Goal: Task Accomplishment & Management: Manage account settings

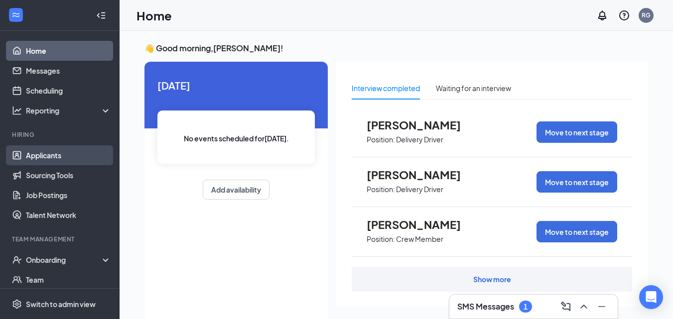
click at [31, 162] on link "Applicants" at bounding box center [68, 156] width 85 height 20
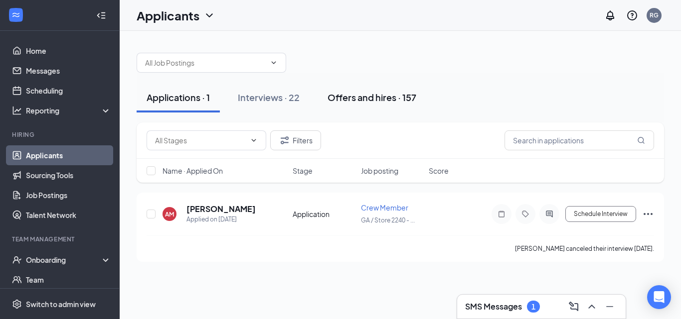
click at [337, 99] on div "Offers and hires · 157" at bounding box center [371, 97] width 89 height 12
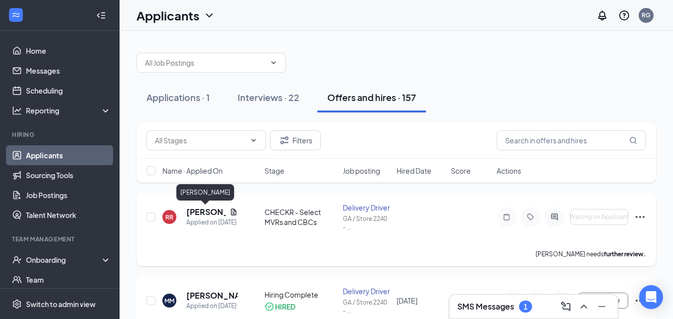
click at [203, 209] on h5 "[PERSON_NAME]" at bounding box center [205, 212] width 39 height 11
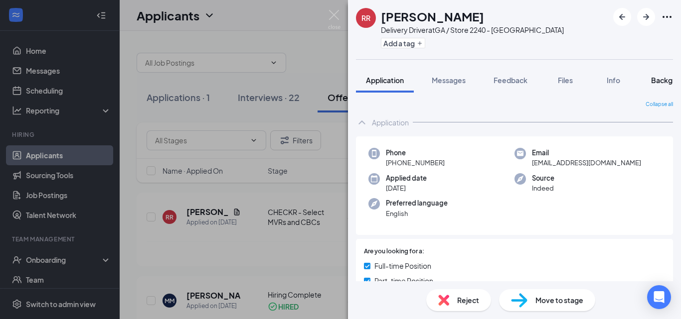
click at [659, 86] on button "Background" at bounding box center [671, 80] width 61 height 25
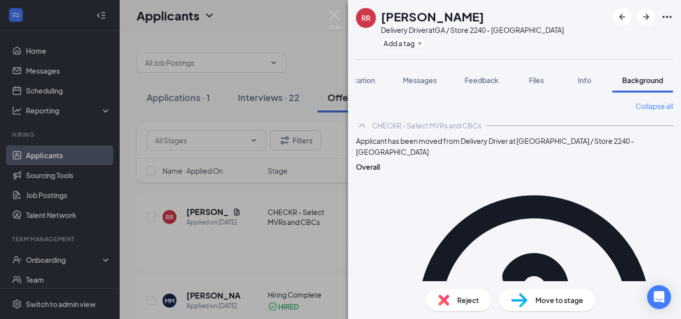
click at [342, 20] on div "[PERSON_NAME] Delivery Driver at [GEOGRAPHIC_DATA] / Store 2240 - Chatsworth Ad…" at bounding box center [340, 159] width 681 height 319
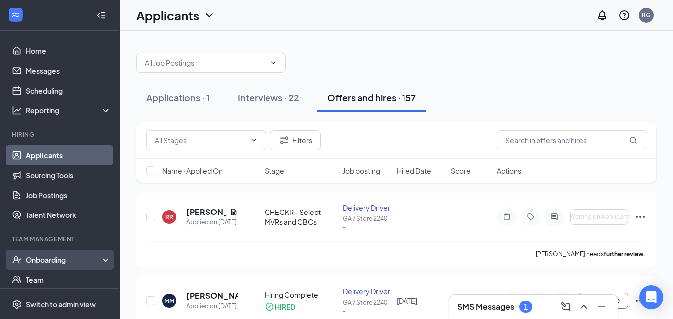
click at [47, 263] on div "Onboarding" at bounding box center [64, 260] width 77 height 10
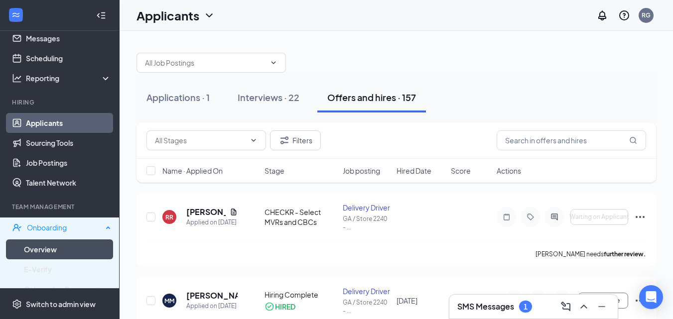
scroll to position [50, 0]
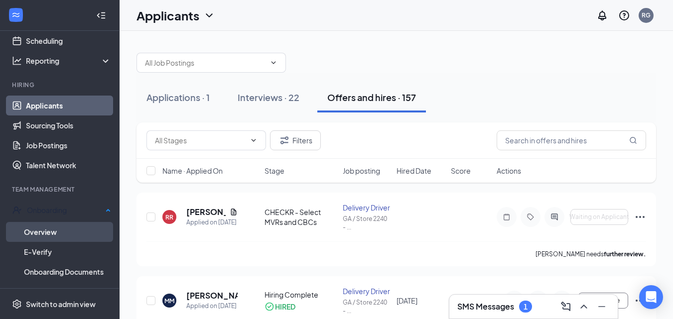
click at [46, 234] on link "Overview" at bounding box center [67, 232] width 87 height 20
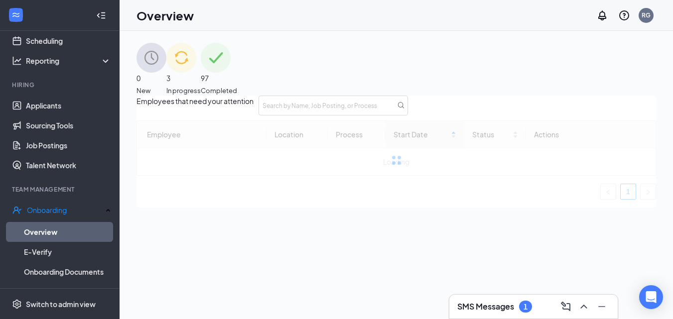
click at [231, 73] on img at bounding box center [216, 58] width 30 height 30
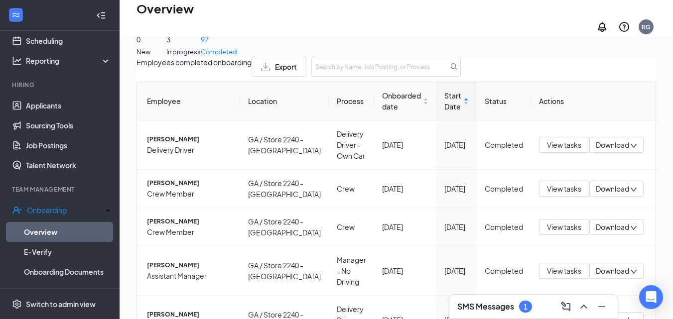
scroll to position [387, 0]
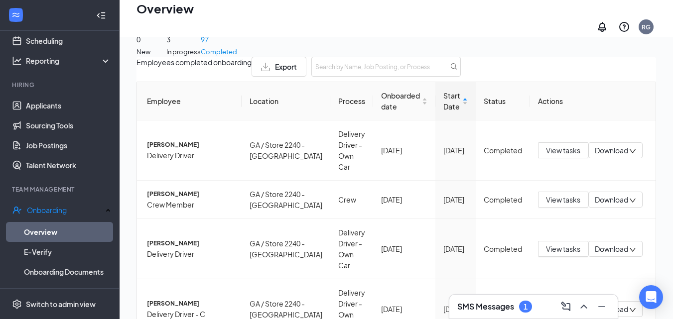
scroll to position [294, 0]
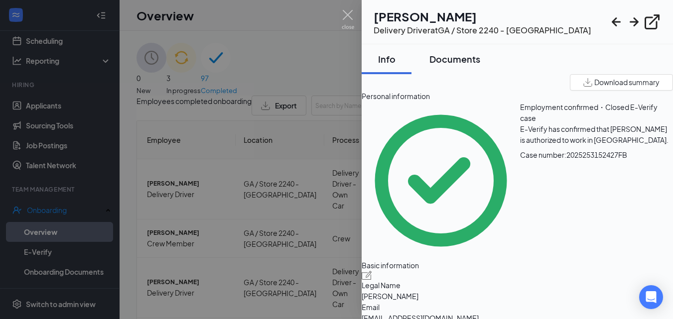
click at [466, 53] on div "Documents" at bounding box center [455, 59] width 51 height 12
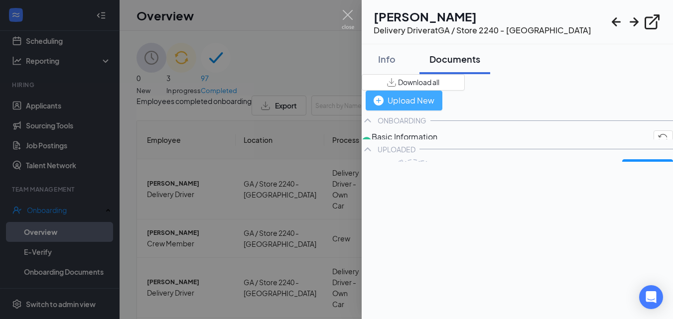
click at [435, 94] on div "Upload New" at bounding box center [404, 100] width 61 height 12
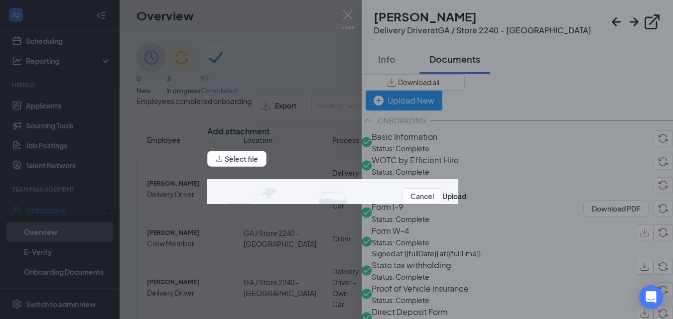
click at [267, 168] on div "Select file" at bounding box center [236, 159] width 59 height 17
click at [265, 167] on button "Select file" at bounding box center [236, 159] width 59 height 16
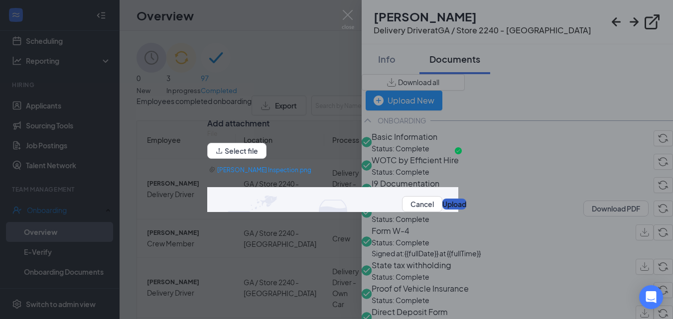
click at [442, 210] on button "Upload" at bounding box center [454, 204] width 24 height 11
